Goal: Use online tool/utility

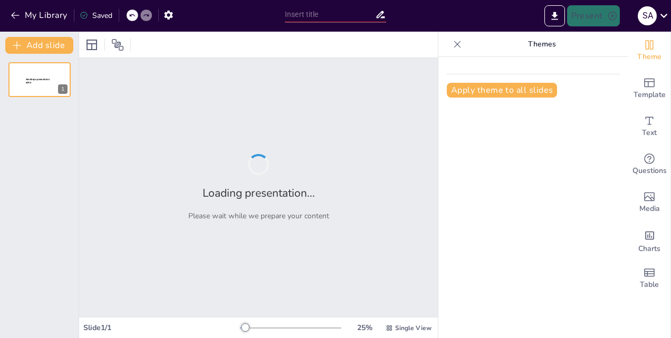
type input "The [DEMOGRAPHIC_DATA] and Scientific Miracles: A Contemporary Analysis"
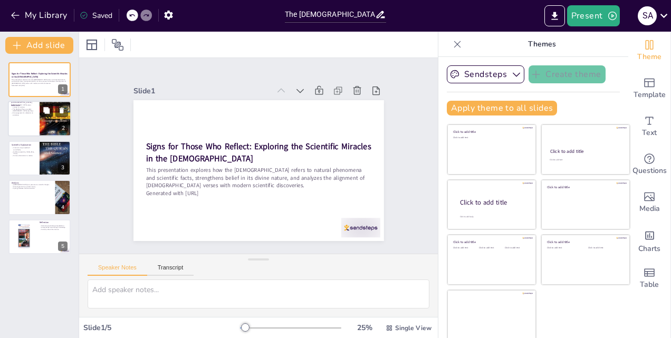
click at [42, 113] on button at bounding box center [46, 110] width 13 height 13
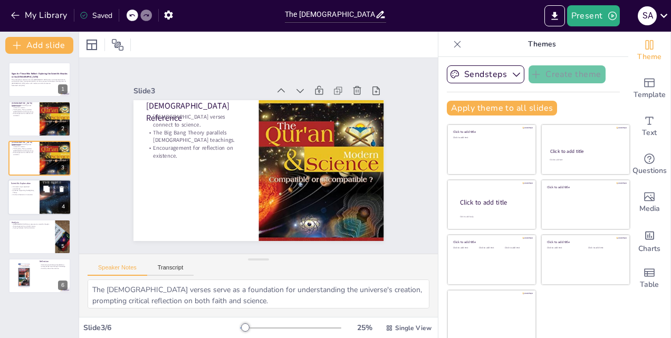
click at [38, 192] on div at bounding box center [39, 197] width 63 height 36
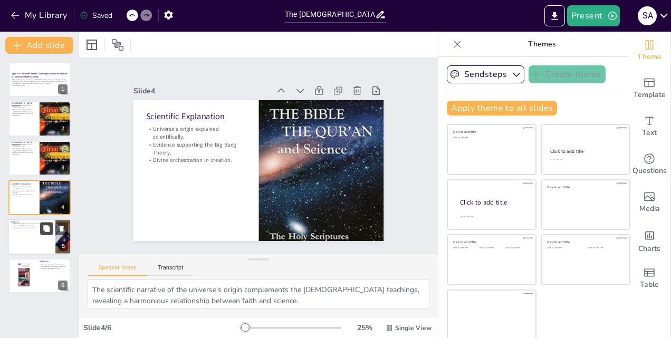
click at [42, 233] on button at bounding box center [46, 228] width 13 height 13
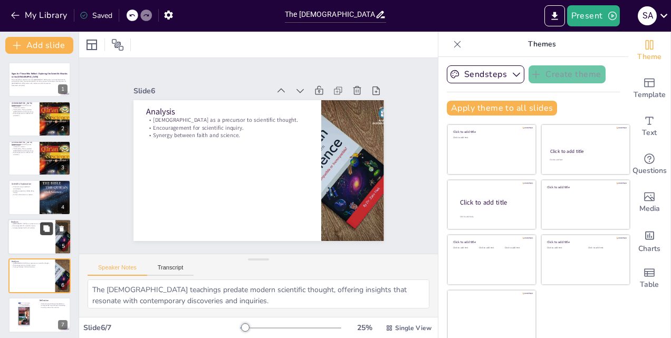
scroll to position [3, 0]
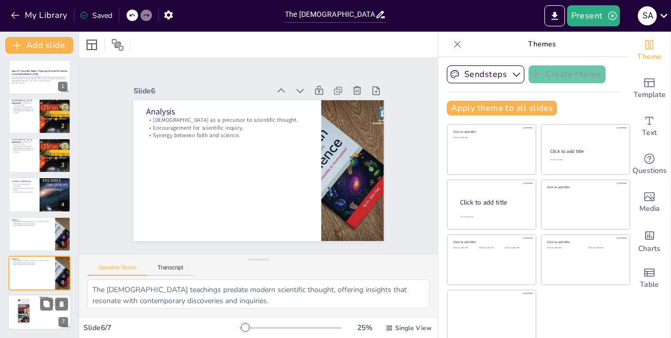
click at [40, 319] on div at bounding box center [39, 313] width 63 height 36
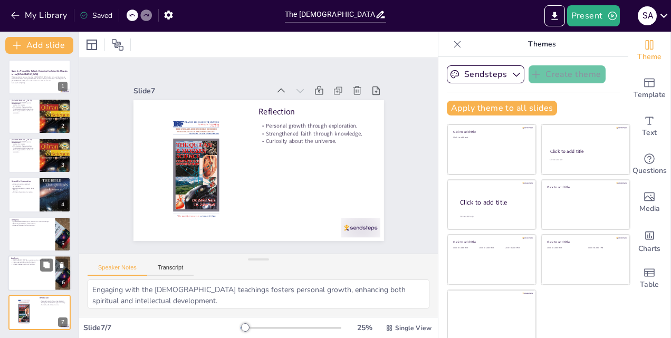
click at [23, 273] on div at bounding box center [39, 273] width 63 height 36
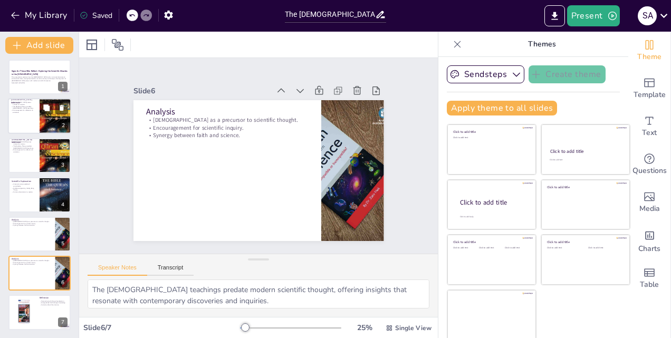
click at [29, 120] on div at bounding box center [39, 117] width 63 height 36
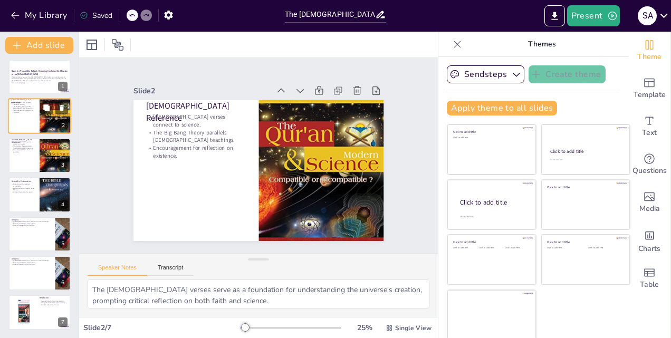
scroll to position [0, 0]
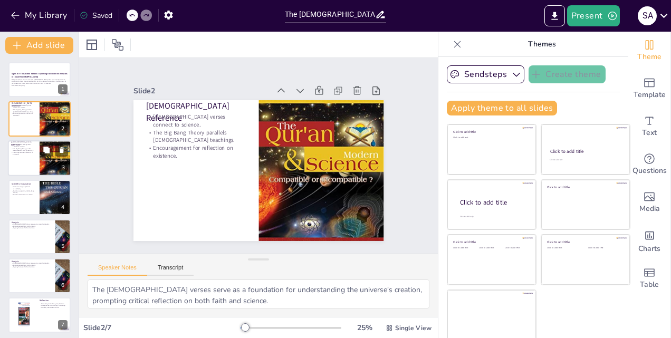
click at [27, 158] on div at bounding box center [39, 158] width 63 height 36
click at [62, 146] on icon at bounding box center [61, 149] width 7 height 7
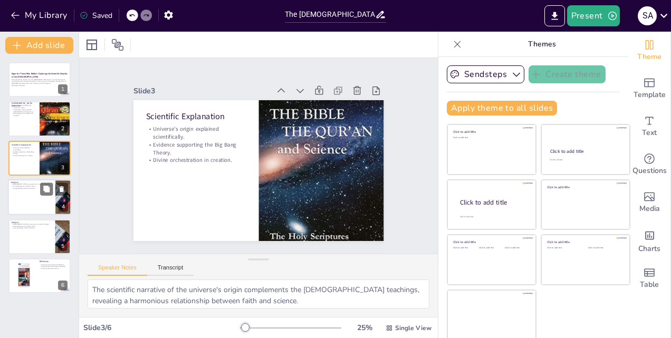
click at [16, 192] on div at bounding box center [39, 197] width 63 height 36
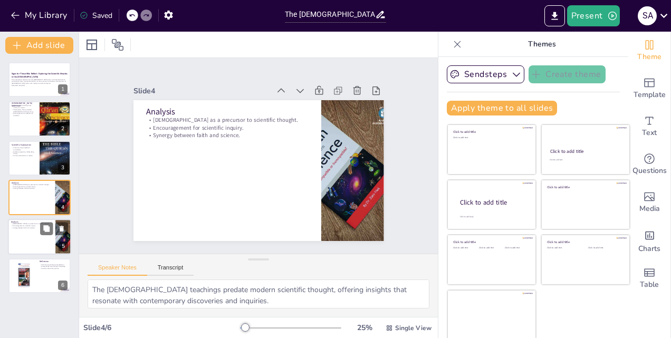
click at [20, 235] on div at bounding box center [39, 237] width 63 height 36
click at [60, 228] on icon at bounding box center [62, 229] width 4 height 6
type textarea "Engaging with the [DEMOGRAPHIC_DATA] teachings fosters personal growth, enhanci…"
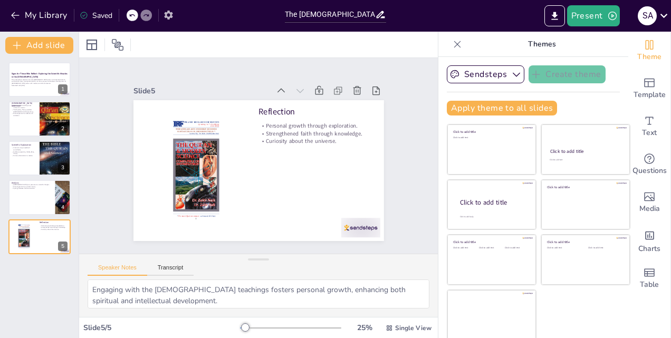
click at [175, 11] on button "button" at bounding box center [169, 14] width 20 height 19
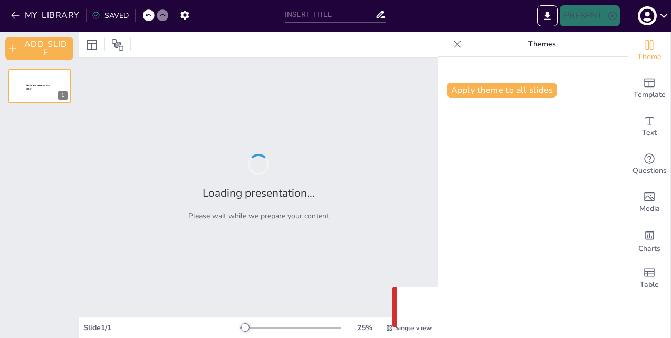
type input "The [DEMOGRAPHIC_DATA] and Scientific Miracles: A Contemporary Analysis"
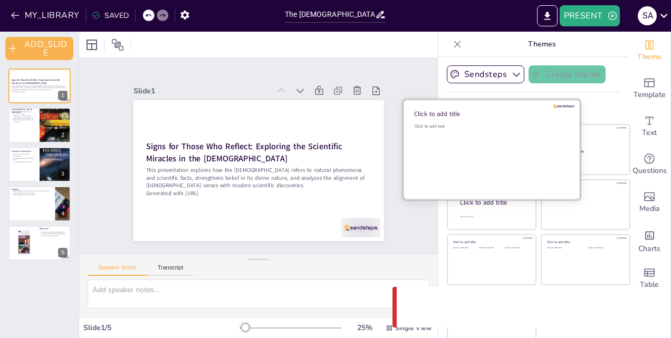
click at [472, 159] on div "Click to add text" at bounding box center [489, 155] width 151 height 65
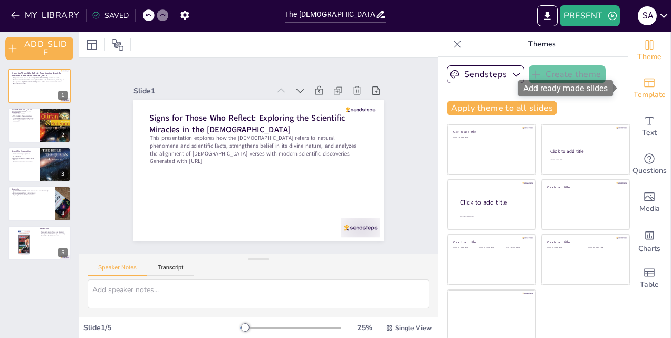
click at [644, 86] on icon "Add ready made slides" at bounding box center [649, 83] width 11 height 9
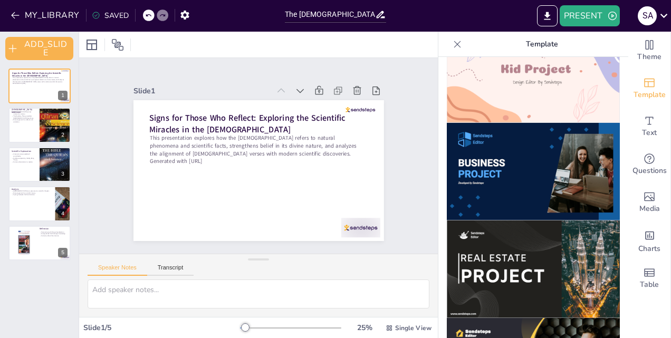
scroll to position [721, 0]
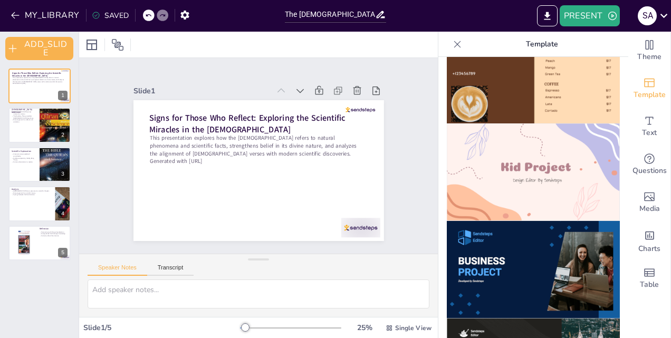
click at [541, 147] on img at bounding box center [533, 172] width 173 height 98
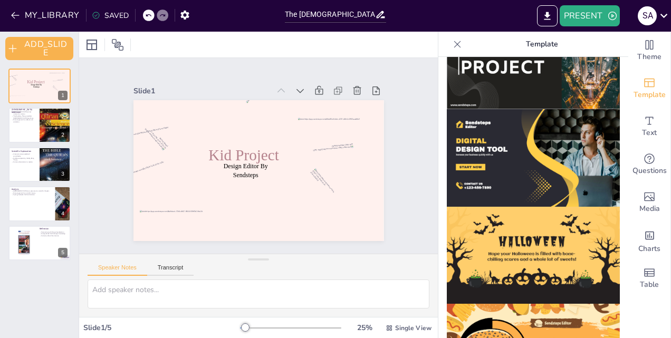
scroll to position [1058, 0]
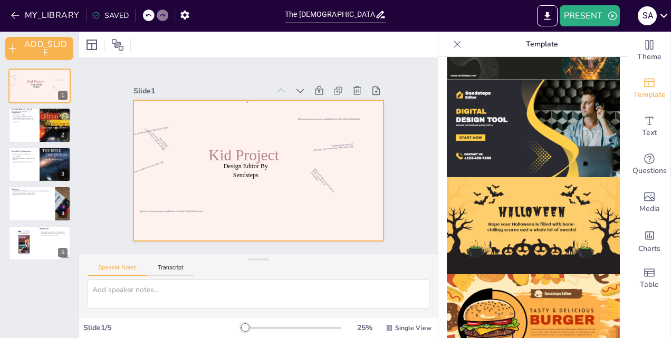
click at [279, 228] on div at bounding box center [251, 168] width 287 height 247
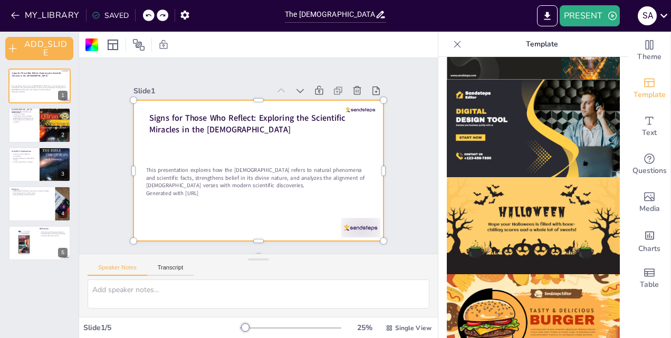
click at [417, 236] on div "Slide 1 Signs for Those Who Reflect: Exploring the Scientific Miracles in the Q…" at bounding box center [257, 155] width 401 height 297
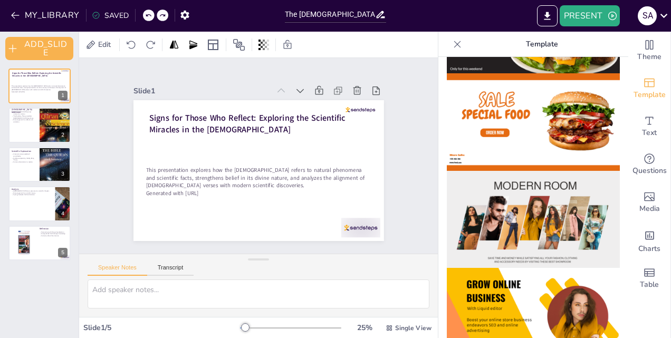
scroll to position [0, 0]
